Goal: Find specific page/section: Find specific page/section

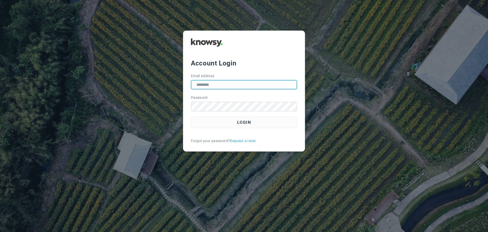
type input "**********"
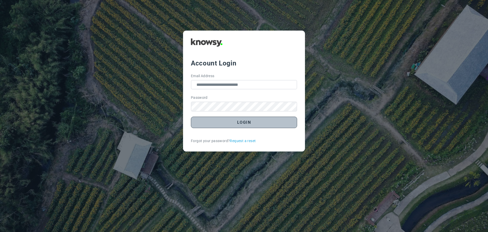
click at [242, 123] on button "Login" at bounding box center [244, 122] width 106 height 11
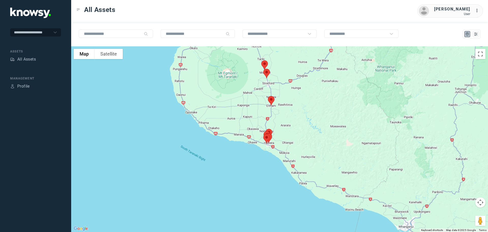
drag, startPoint x: 295, startPoint y: 104, endPoint x: 302, endPoint y: 132, distance: 28.4
click at [303, 132] on div at bounding box center [279, 138] width 417 height 185
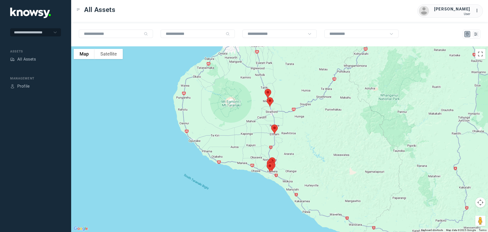
click at [273, 128] on img at bounding box center [274, 128] width 11 height 13
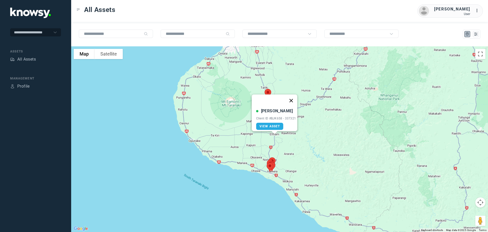
click at [294, 97] on button "Close" at bounding box center [291, 100] width 12 height 12
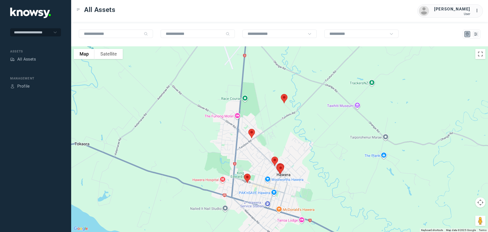
drag, startPoint x: 259, startPoint y: 160, endPoint x: 270, endPoint y: 131, distance: 31.0
click at [270, 131] on div at bounding box center [279, 138] width 417 height 185
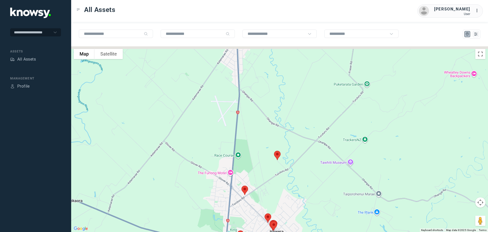
drag, startPoint x: 256, startPoint y: 128, endPoint x: 249, endPoint y: 177, distance: 49.1
click at [249, 177] on div at bounding box center [279, 138] width 417 height 185
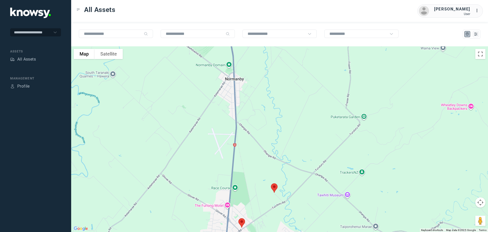
drag, startPoint x: 252, startPoint y: 123, endPoint x: 256, endPoint y: 167, distance: 44.4
click at [253, 174] on div at bounding box center [279, 138] width 417 height 185
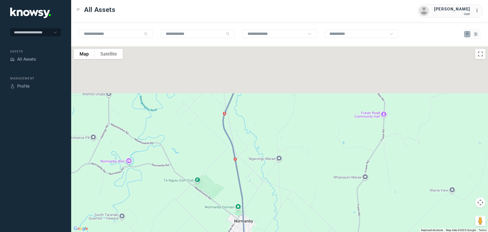
drag, startPoint x: 256, startPoint y: 122, endPoint x: 265, endPoint y: 160, distance: 38.4
click at [264, 184] on div at bounding box center [279, 138] width 417 height 185
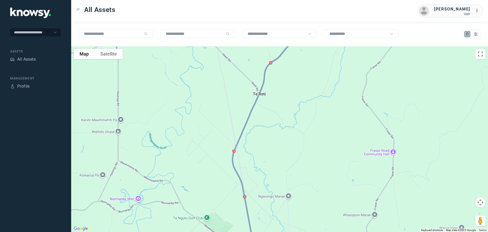
drag, startPoint x: 263, startPoint y: 140, endPoint x: 235, endPoint y: 195, distance: 61.3
click at [235, 195] on div at bounding box center [279, 138] width 417 height 185
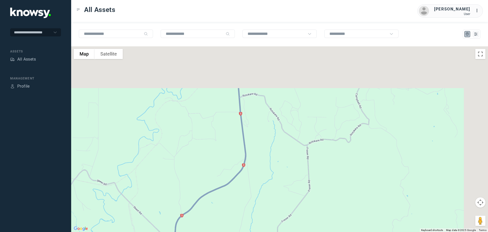
drag, startPoint x: 283, startPoint y: 125, endPoint x: 230, endPoint y: 203, distance: 94.2
click at [232, 208] on div at bounding box center [279, 138] width 417 height 185
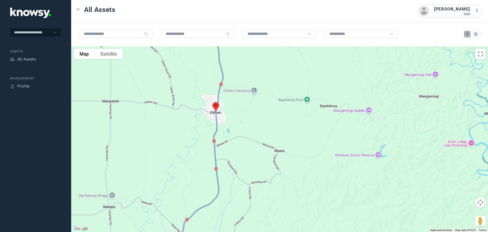
click at [214, 106] on img at bounding box center [216, 106] width 11 height 13
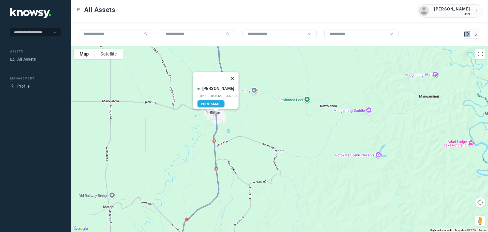
click at [233, 73] on button "Close" at bounding box center [232, 78] width 12 height 12
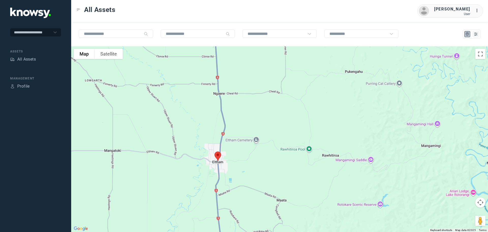
drag, startPoint x: 235, startPoint y: 89, endPoint x: 228, endPoint y: 116, distance: 28.0
click at [232, 143] on div at bounding box center [279, 138] width 417 height 185
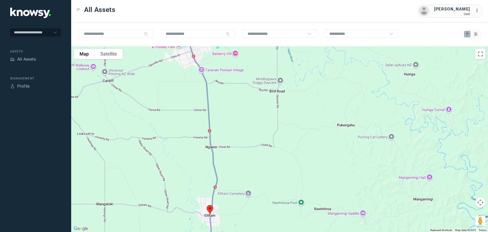
drag, startPoint x: 228, startPoint y: 107, endPoint x: 242, endPoint y: 148, distance: 43.1
click at [242, 148] on div at bounding box center [279, 138] width 417 height 185
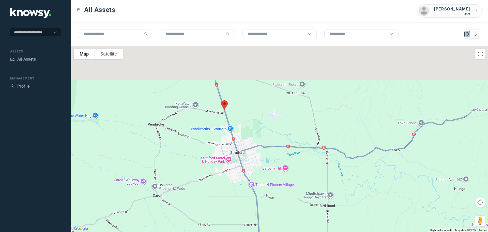
drag, startPoint x: 236, startPoint y: 118, endPoint x: 265, endPoint y: 176, distance: 64.9
click at [265, 176] on div at bounding box center [279, 138] width 417 height 185
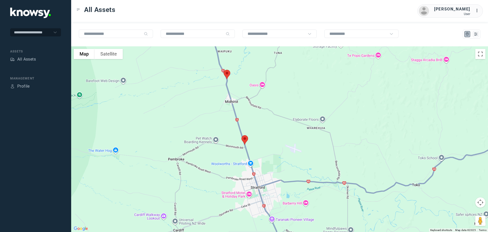
click at [244, 139] on img at bounding box center [245, 139] width 11 height 13
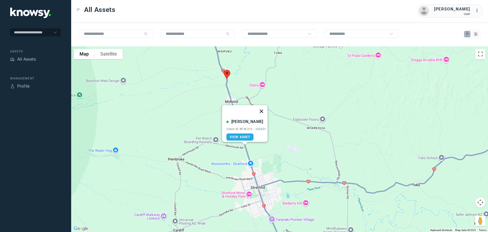
click at [261, 107] on button "Close" at bounding box center [261, 111] width 12 height 12
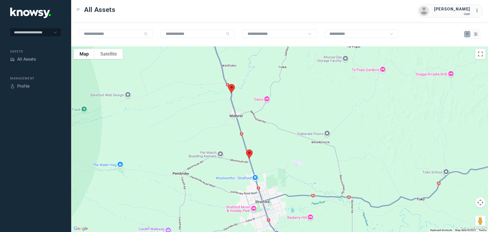
drag, startPoint x: 266, startPoint y: 146, endPoint x: 269, endPoint y: 156, distance: 10.5
click at [269, 156] on div at bounding box center [279, 138] width 417 height 185
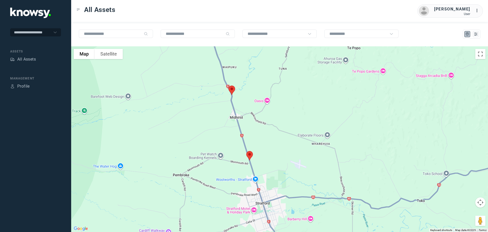
click at [232, 88] on img at bounding box center [232, 89] width 11 height 13
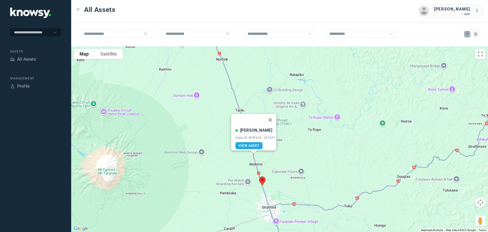
drag, startPoint x: 290, startPoint y: 106, endPoint x: 293, endPoint y: 165, distance: 59.4
click at [293, 165] on div "[PERSON_NAME] Client ID #FSF425 - 337247 View Asset" at bounding box center [279, 138] width 417 height 185
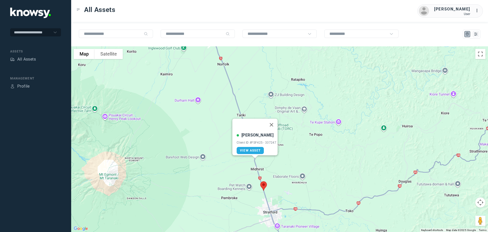
drag, startPoint x: 250, startPoint y: 92, endPoint x: 253, endPoint y: 101, distance: 9.4
click at [253, 101] on div "[PERSON_NAME] Client ID #FSF425 - 337247 View Asset" at bounding box center [279, 138] width 417 height 185
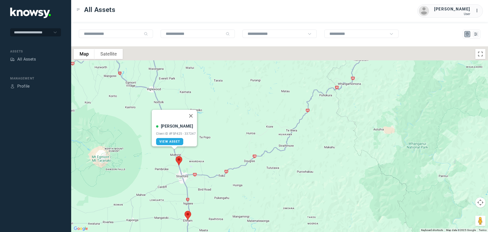
drag, startPoint x: 224, startPoint y: 99, endPoint x: 226, endPoint y: 171, distance: 72.3
click at [227, 173] on div "[PERSON_NAME] Client ID #FSF425 - 337247 View Asset" at bounding box center [279, 138] width 417 height 185
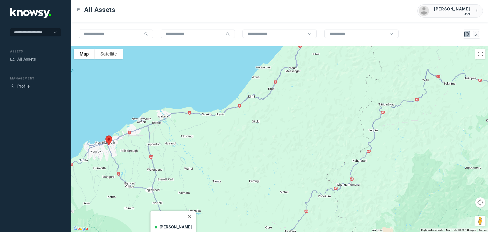
drag, startPoint x: 217, startPoint y: 151, endPoint x: 215, endPoint y: 183, distance: 32.1
click at [215, 183] on div "[PERSON_NAME] Client ID #FSF425 - 337247 View Asset" at bounding box center [279, 138] width 417 height 185
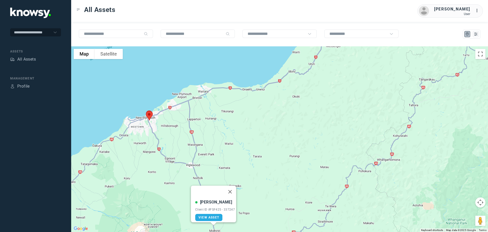
drag, startPoint x: 220, startPoint y: 160, endPoint x: 304, endPoint y: 105, distance: 100.5
click at [304, 105] on div "[PERSON_NAME] Client ID #FSF425 - 337247 View Asset" at bounding box center [279, 138] width 417 height 185
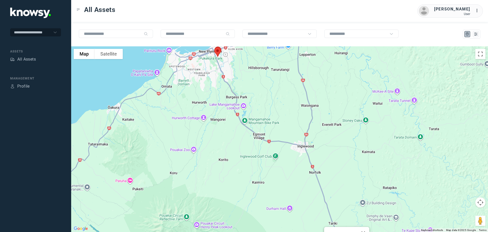
drag, startPoint x: 218, startPoint y: 110, endPoint x: 221, endPoint y: 170, distance: 60.1
click at [221, 170] on div "[PERSON_NAME] Client ID #FSF425 - 337247 View Asset" at bounding box center [279, 138] width 417 height 185
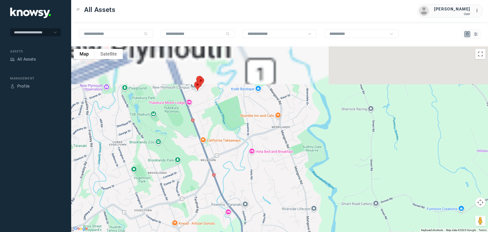
drag, startPoint x: 211, startPoint y: 108, endPoint x: 215, endPoint y: 142, distance: 34.0
click at [215, 142] on div "[PERSON_NAME] Client ID #FSF425 - 337247 View Asset" at bounding box center [279, 138] width 417 height 185
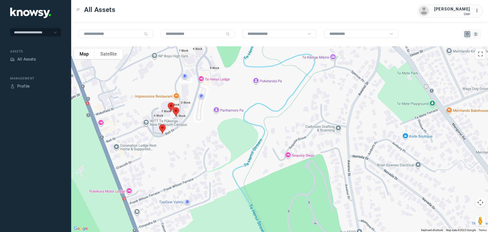
drag, startPoint x: 199, startPoint y: 137, endPoint x: 199, endPoint y: 150, distance: 13.5
click at [199, 150] on div "[PERSON_NAME] Client ID #FSF425 - 337247 View Asset" at bounding box center [279, 138] width 417 height 185
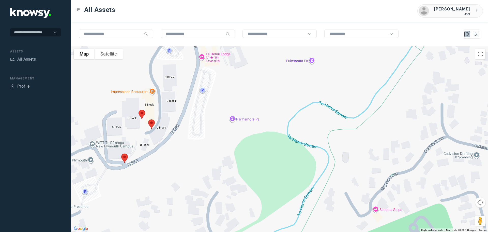
click at [125, 156] on img at bounding box center [124, 157] width 11 height 13
click at [152, 123] on img at bounding box center [151, 123] width 11 height 13
click at [170, 90] on button "Close" at bounding box center [169, 95] width 12 height 12
click at [143, 113] on img at bounding box center [142, 114] width 11 height 13
click at [161, 83] on button "Close" at bounding box center [158, 86] width 12 height 12
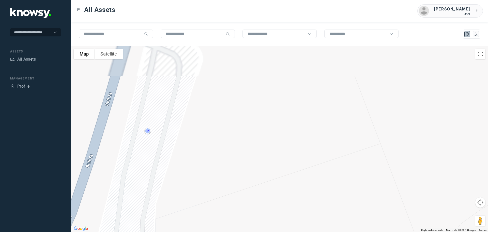
drag, startPoint x: 227, startPoint y: 96, endPoint x: 265, endPoint y: 178, distance: 90.0
click at [265, 178] on div "To navigate, press the arrow keys." at bounding box center [279, 138] width 417 height 185
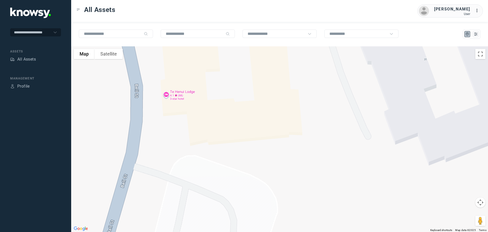
drag, startPoint x: 209, startPoint y: 99, endPoint x: 218, endPoint y: 126, distance: 28.6
click at [218, 126] on div "To navigate, press the arrow keys." at bounding box center [279, 138] width 417 height 185
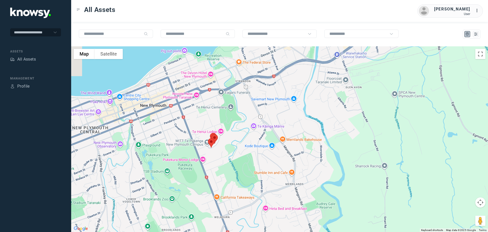
drag, startPoint x: 284, startPoint y: 86, endPoint x: 210, endPoint y: 142, distance: 92.2
click at [210, 142] on div "To navigate, press the arrow keys." at bounding box center [279, 138] width 417 height 185
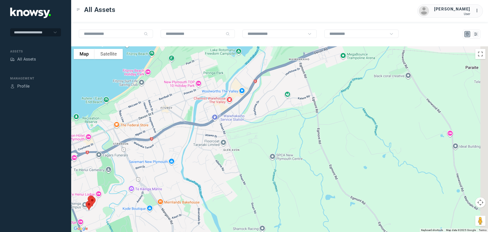
drag, startPoint x: 243, startPoint y: 135, endPoint x: 217, endPoint y: 157, distance: 33.8
click at [217, 157] on div "To navigate, press the arrow keys." at bounding box center [279, 138] width 417 height 185
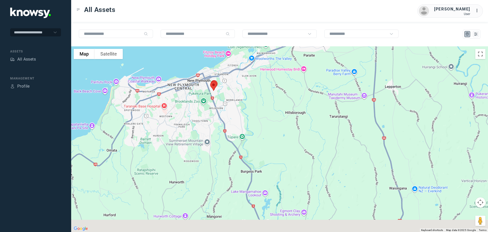
drag, startPoint x: 257, startPoint y: 124, endPoint x: 265, endPoint y: 86, distance: 38.4
click at [265, 86] on div "To navigate, press the arrow keys." at bounding box center [279, 138] width 417 height 185
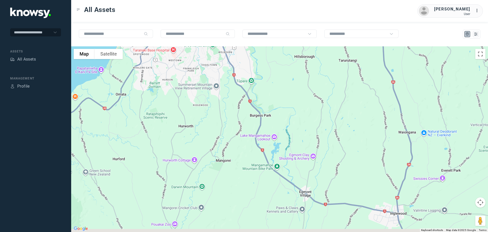
drag, startPoint x: 263, startPoint y: 147, endPoint x: 248, endPoint y: 94, distance: 55.0
click at [249, 95] on div "To navigate, press the arrow keys." at bounding box center [279, 138] width 417 height 185
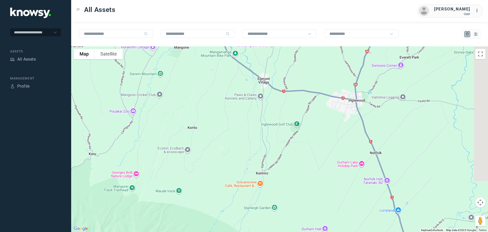
drag, startPoint x: 328, startPoint y: 162, endPoint x: 230, endPoint y: 71, distance: 133.7
click at [230, 71] on div "To navigate, press the arrow keys." at bounding box center [279, 138] width 417 height 185
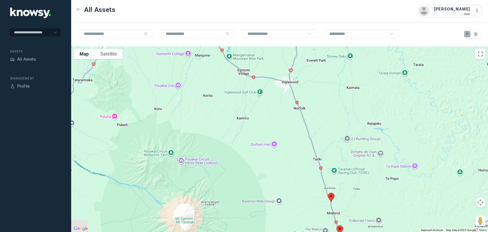
drag, startPoint x: 273, startPoint y: 163, endPoint x: 303, endPoint y: 167, distance: 31.0
click at [303, 167] on div "To navigate, press the arrow keys." at bounding box center [279, 138] width 417 height 185
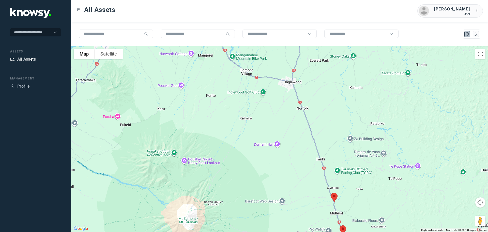
click at [32, 58] on div "All Assets" at bounding box center [26, 59] width 19 height 6
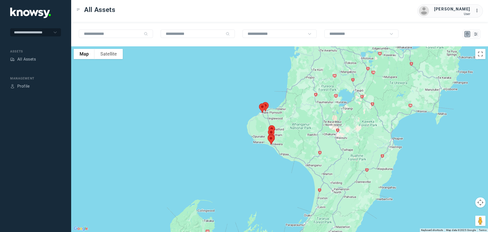
drag, startPoint x: 209, startPoint y: 116, endPoint x: 191, endPoint y: 167, distance: 54.1
click at [191, 167] on div at bounding box center [279, 138] width 417 height 185
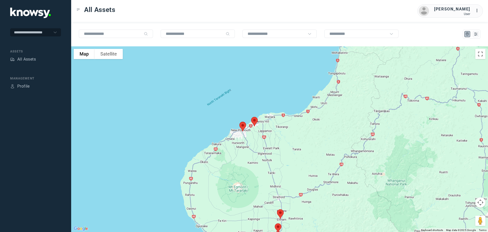
drag, startPoint x: 257, startPoint y: 131, endPoint x: 170, endPoint y: 131, distance: 87.3
click at [170, 131] on div at bounding box center [279, 138] width 417 height 185
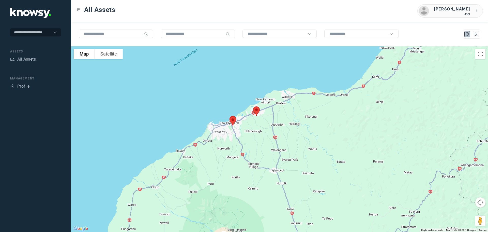
click at [259, 110] on img at bounding box center [256, 110] width 11 height 13
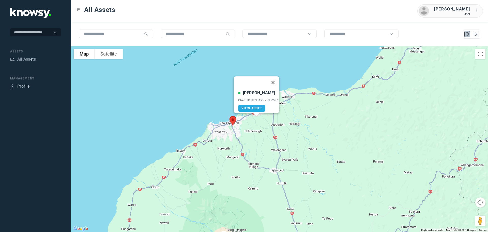
click at [274, 78] on button "Close" at bounding box center [273, 82] width 12 height 12
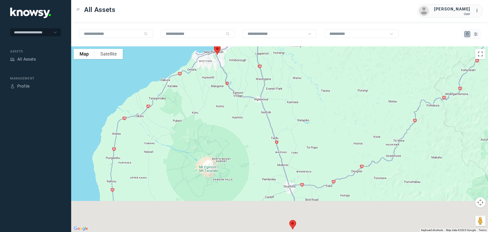
drag, startPoint x: 273, startPoint y: 195, endPoint x: 246, endPoint y: 96, distance: 102.1
click at [246, 96] on div at bounding box center [279, 138] width 417 height 185
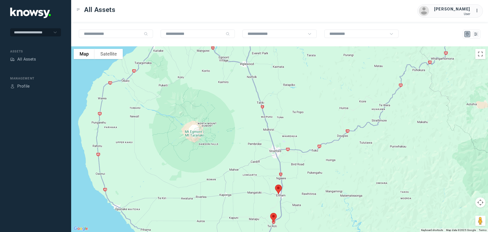
click at [279, 189] on img at bounding box center [278, 188] width 11 height 13
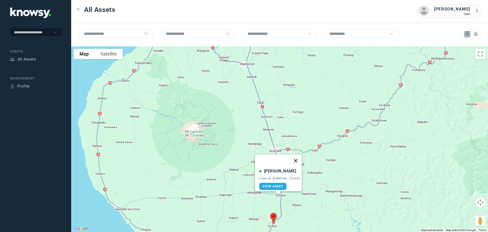
click at [298, 158] on button "Close" at bounding box center [296, 160] width 12 height 12
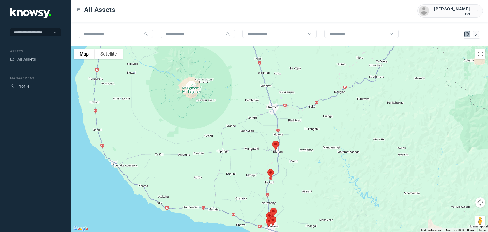
drag, startPoint x: 291, startPoint y: 189, endPoint x: 284, endPoint y: 147, distance: 42.2
click at [286, 140] on div at bounding box center [279, 138] width 417 height 185
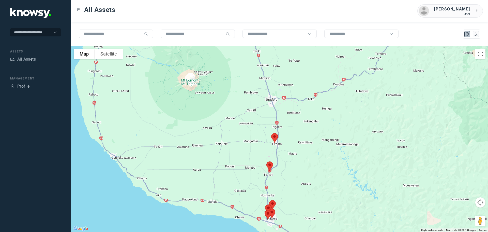
click at [270, 165] on img at bounding box center [270, 165] width 11 height 13
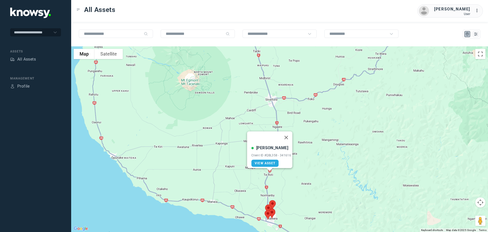
click at [289, 132] on button "Close" at bounding box center [286, 137] width 12 height 12
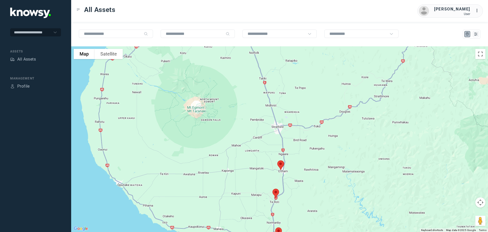
drag, startPoint x: 268, startPoint y: 109, endPoint x: 274, endPoint y: 139, distance: 31.1
click at [274, 139] on div at bounding box center [279, 138] width 417 height 185
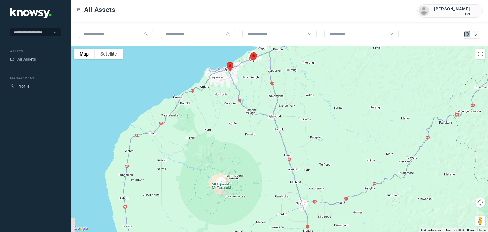
drag, startPoint x: 277, startPoint y: 139, endPoint x: 283, endPoint y: 154, distance: 16.2
click at [283, 154] on div at bounding box center [279, 138] width 417 height 185
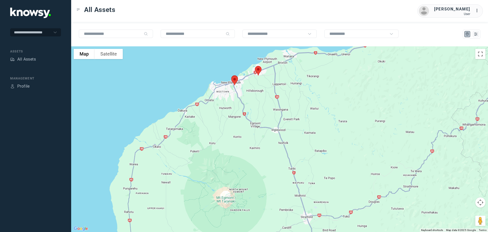
click at [273, 132] on div at bounding box center [279, 138] width 417 height 185
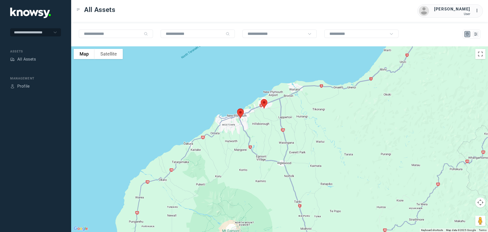
drag, startPoint x: 258, startPoint y: 78, endPoint x: 264, endPoint y: 103, distance: 25.7
click at [264, 103] on img at bounding box center [264, 103] width 11 height 13
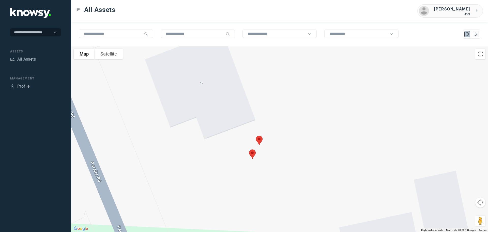
click at [259, 140] on img at bounding box center [259, 140] width 11 height 13
click at [251, 152] on img at bounding box center [252, 153] width 11 height 13
click at [270, 122] on button "Close" at bounding box center [269, 125] width 12 height 12
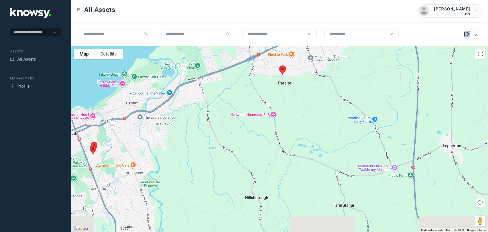
drag, startPoint x: 127, startPoint y: 123, endPoint x: 219, endPoint y: 90, distance: 97.8
click at [219, 90] on div at bounding box center [279, 138] width 417 height 185
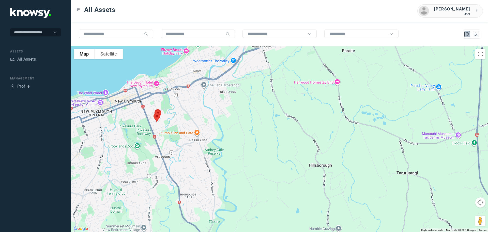
drag, startPoint x: 170, startPoint y: 118, endPoint x: 199, endPoint y: 97, distance: 35.6
click at [199, 97] on div at bounding box center [279, 138] width 417 height 185
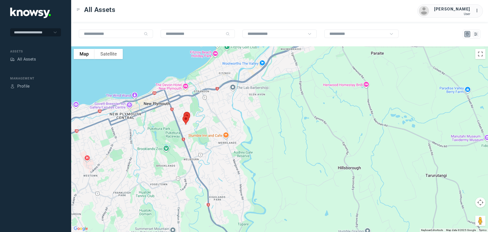
drag, startPoint x: 251, startPoint y: 153, endPoint x: 240, endPoint y: 76, distance: 77.5
click at [241, 78] on div at bounding box center [279, 138] width 417 height 185
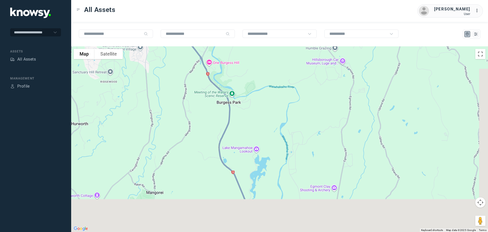
drag, startPoint x: 249, startPoint y: 96, endPoint x: 243, endPoint y: 82, distance: 14.9
click at [244, 85] on div at bounding box center [279, 138] width 417 height 185
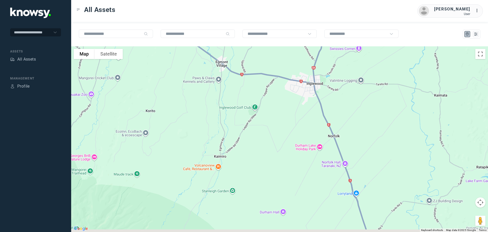
drag, startPoint x: 258, startPoint y: 135, endPoint x: 209, endPoint y: 45, distance: 102.5
click at [211, 48] on div at bounding box center [279, 138] width 417 height 185
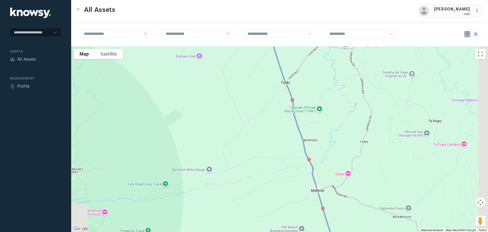
drag, startPoint x: 250, startPoint y: 90, endPoint x: 204, endPoint y: 21, distance: 82.8
click at [204, 21] on div "All Assets [PERSON_NAME] User ... To navigate the map with touch gestures doubl…" at bounding box center [279, 116] width 417 height 232
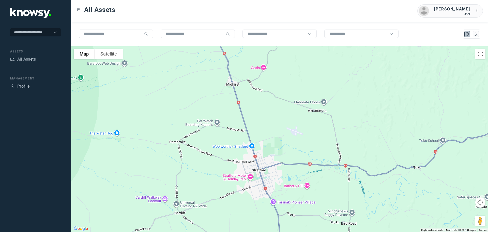
drag, startPoint x: 246, startPoint y: 109, endPoint x: 211, endPoint y: 18, distance: 97.2
click at [211, 20] on div "All Assets [PERSON_NAME] User ... To navigate the map with touch gestures doubl…" at bounding box center [279, 116] width 417 height 232
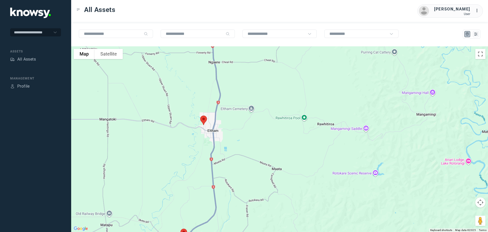
drag, startPoint x: 247, startPoint y: 115, endPoint x: 243, endPoint y: 51, distance: 63.9
click at [243, 51] on div at bounding box center [279, 138] width 417 height 185
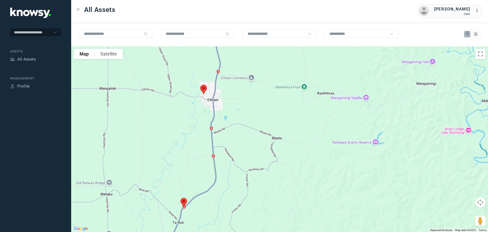
click at [184, 202] on img at bounding box center [184, 202] width 11 height 13
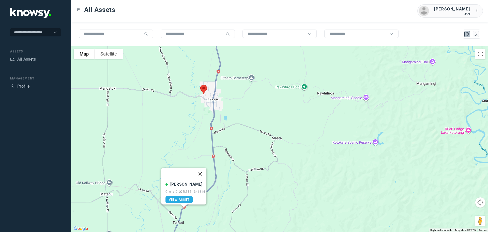
click at [202, 172] on button "Close" at bounding box center [200, 174] width 12 height 12
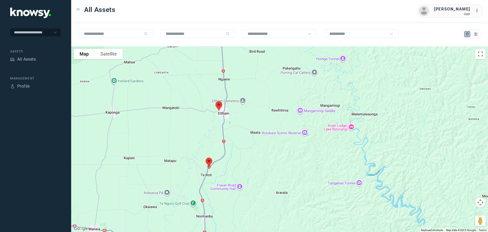
drag, startPoint x: 226, startPoint y: 180, endPoint x: 229, endPoint y: 136, distance: 44.1
click at [229, 137] on div "To navigate, press the arrow keys." at bounding box center [279, 138] width 417 height 185
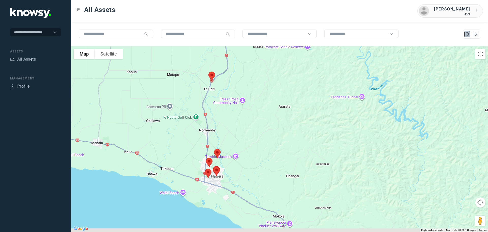
drag, startPoint x: 227, startPoint y: 178, endPoint x: 227, endPoint y: 142, distance: 35.4
click at [227, 142] on div at bounding box center [279, 138] width 417 height 185
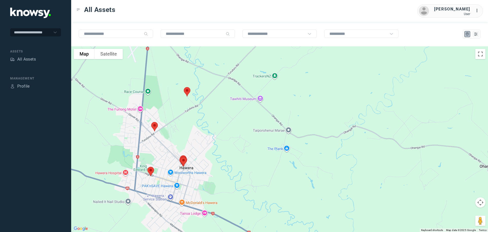
click at [151, 170] on img at bounding box center [151, 171] width 11 height 13
click at [169, 140] on button "Close" at bounding box center [167, 143] width 12 height 12
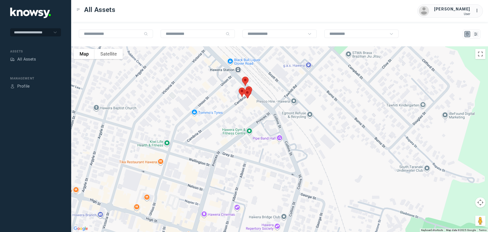
drag, startPoint x: 240, startPoint y: 105, endPoint x: 217, endPoint y: 143, distance: 44.8
click at [217, 143] on div "To navigate, press the arrow keys." at bounding box center [279, 138] width 417 height 185
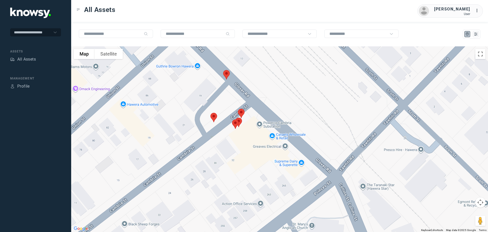
click at [226, 72] on img at bounding box center [226, 74] width 11 height 13
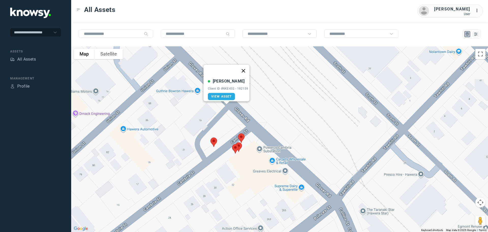
click at [244, 68] on button "Close" at bounding box center [243, 71] width 12 height 12
click at [213, 140] on img at bounding box center [214, 141] width 11 height 13
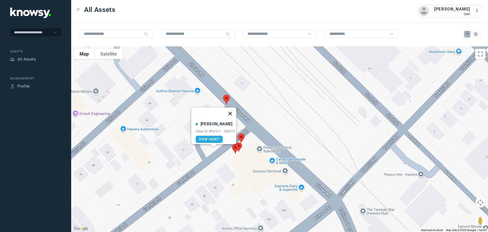
click at [231, 109] on button "Close" at bounding box center [230, 113] width 12 height 12
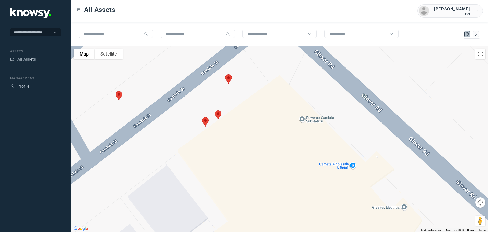
click at [228, 79] on img at bounding box center [228, 78] width 11 height 13
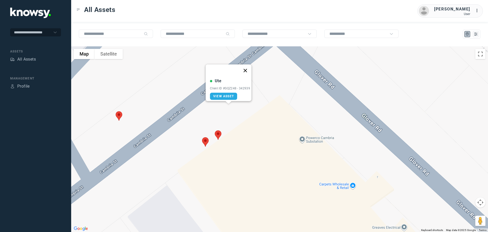
click at [247, 67] on button "Close" at bounding box center [245, 70] width 12 height 12
click at [218, 135] on img at bounding box center [218, 134] width 11 height 13
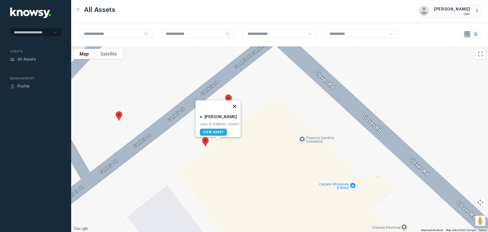
click at [236, 104] on button "Close" at bounding box center [235, 106] width 12 height 12
click at [206, 138] on img at bounding box center [205, 141] width 11 height 13
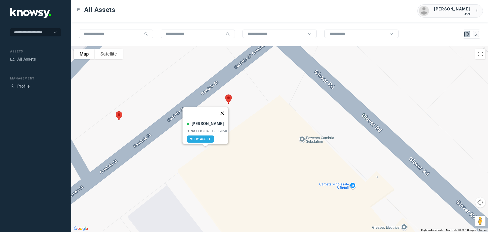
click at [224, 108] on button "Close" at bounding box center [222, 113] width 12 height 12
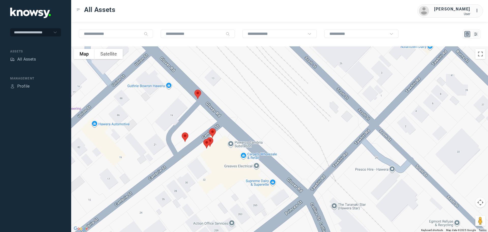
click at [184, 136] on img at bounding box center [185, 136] width 11 height 13
click at [204, 104] on button "Close" at bounding box center [201, 108] width 12 height 12
